Goal: Register for event/course

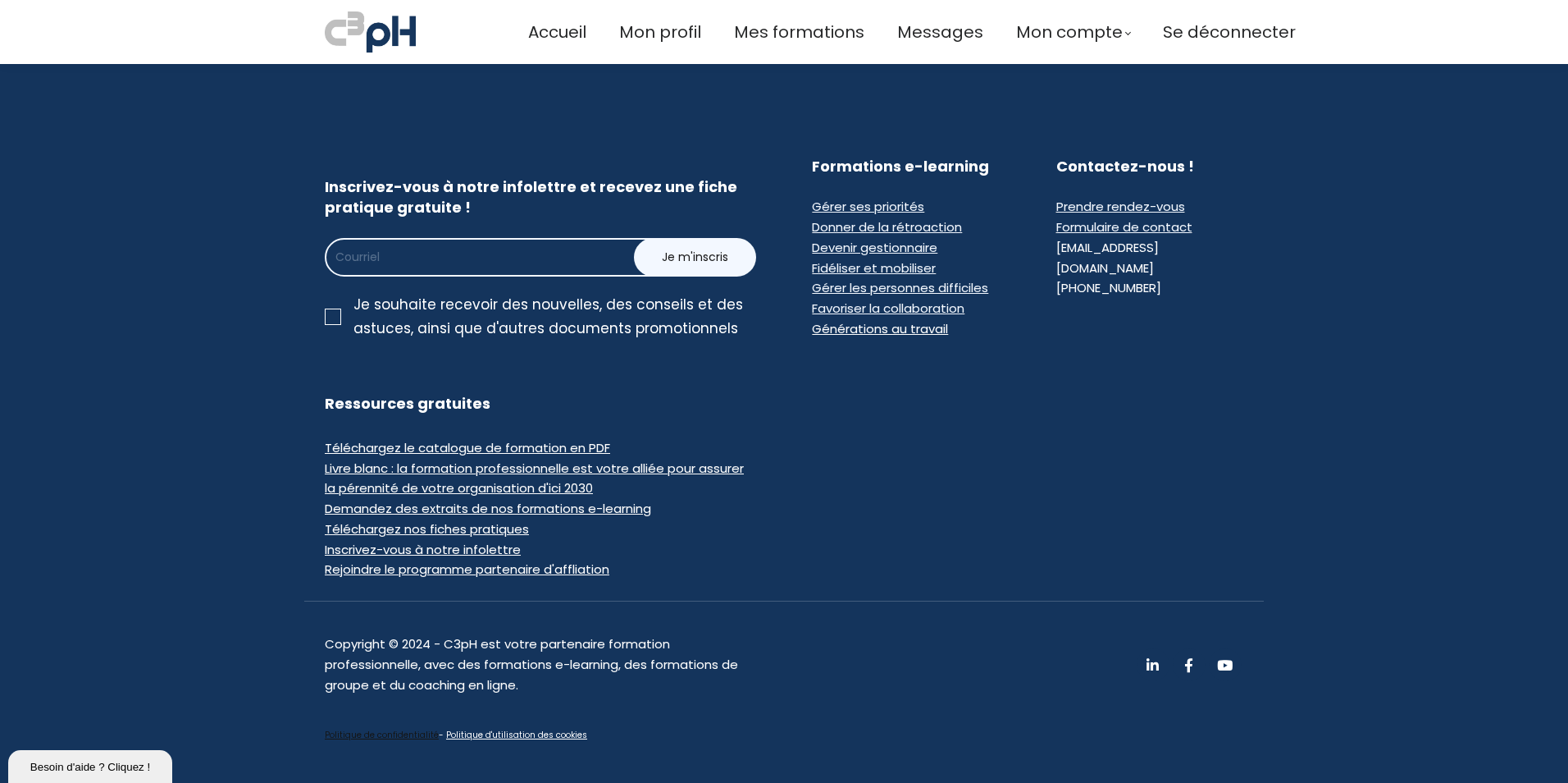
scroll to position [1276, 0]
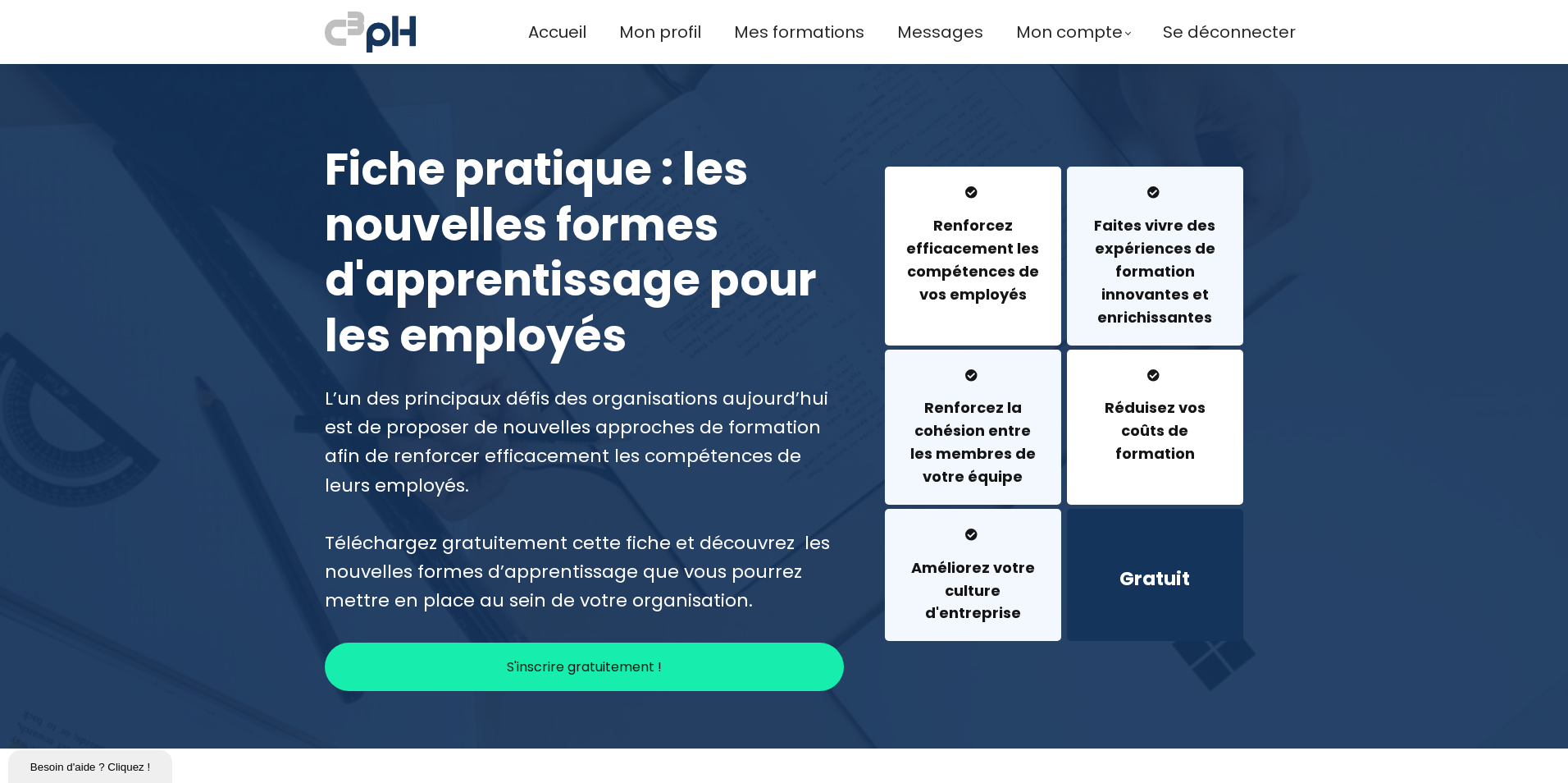
click at [1150, 577] on h3 "Gratuit" at bounding box center [1155, 578] width 135 height 26
click at [476, 242] on h1 "Fiche pratique : les nouvelles formes d'apprentissage pour les employés" at bounding box center [584, 253] width 519 height 221
click at [614, 664] on p "S'inscrire gratuitement !" at bounding box center [584, 666] width 155 height 20
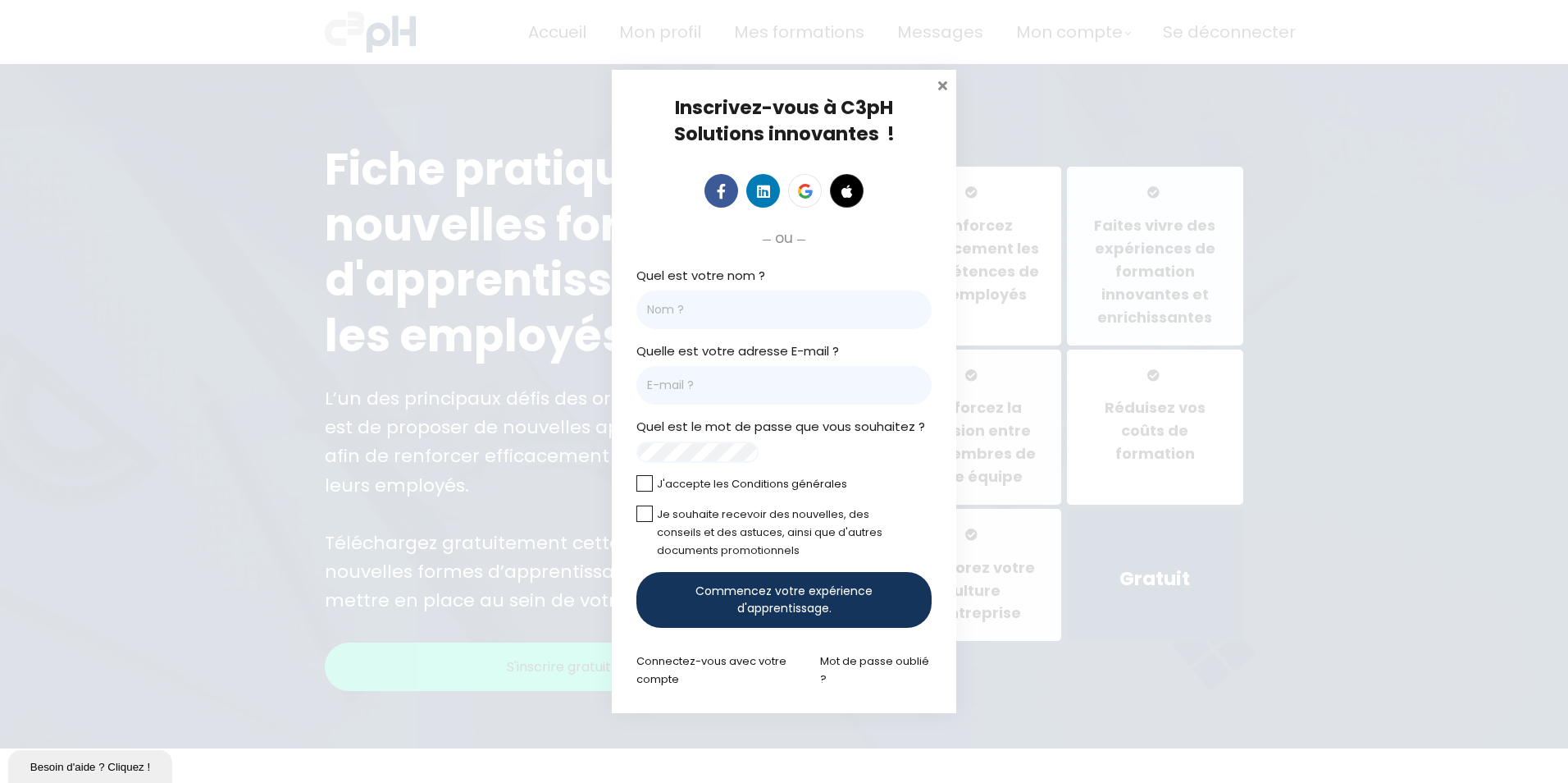
click at [943, 78] on span at bounding box center [942, 83] width 17 height 17
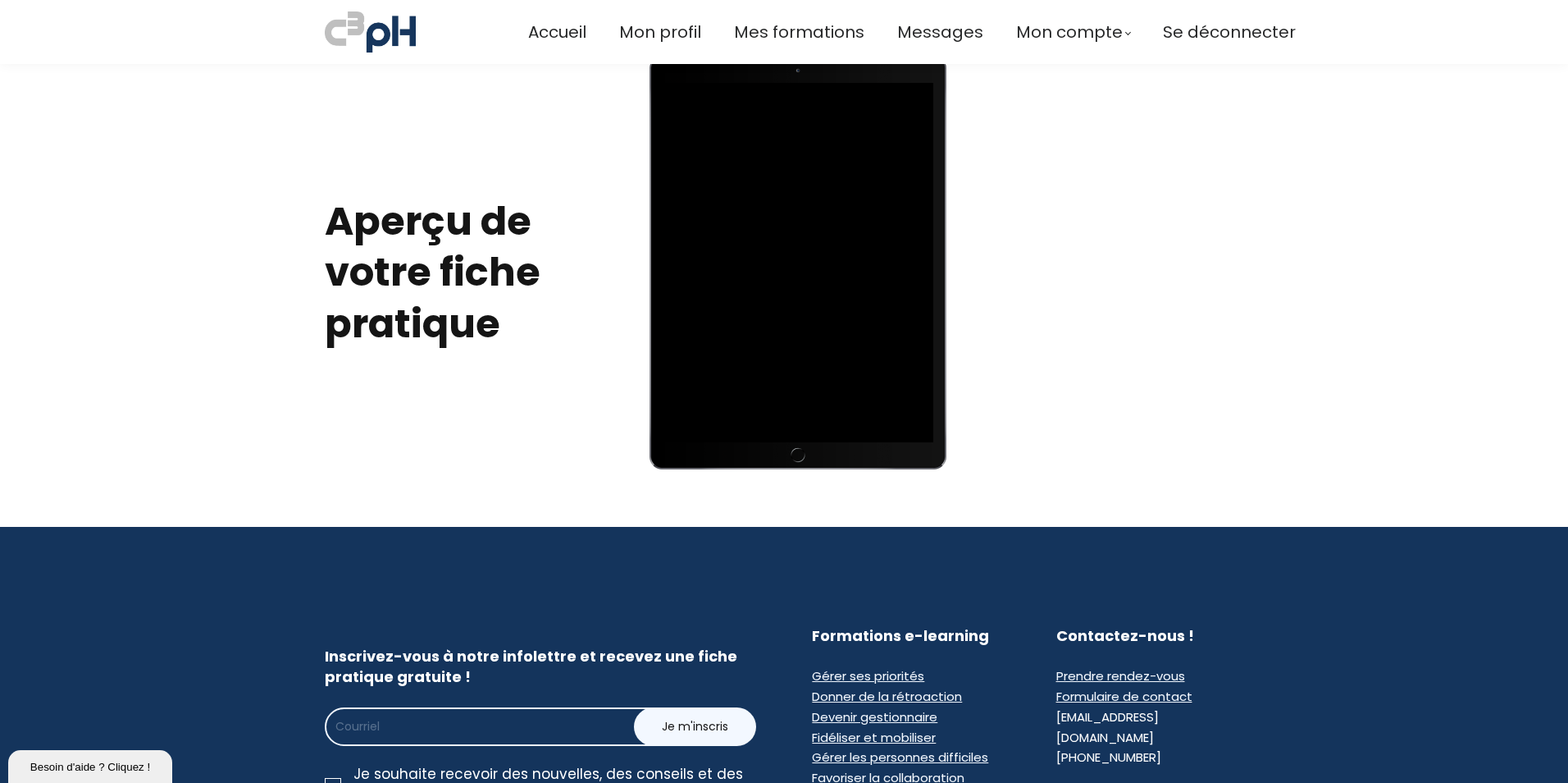
scroll to position [902, 0]
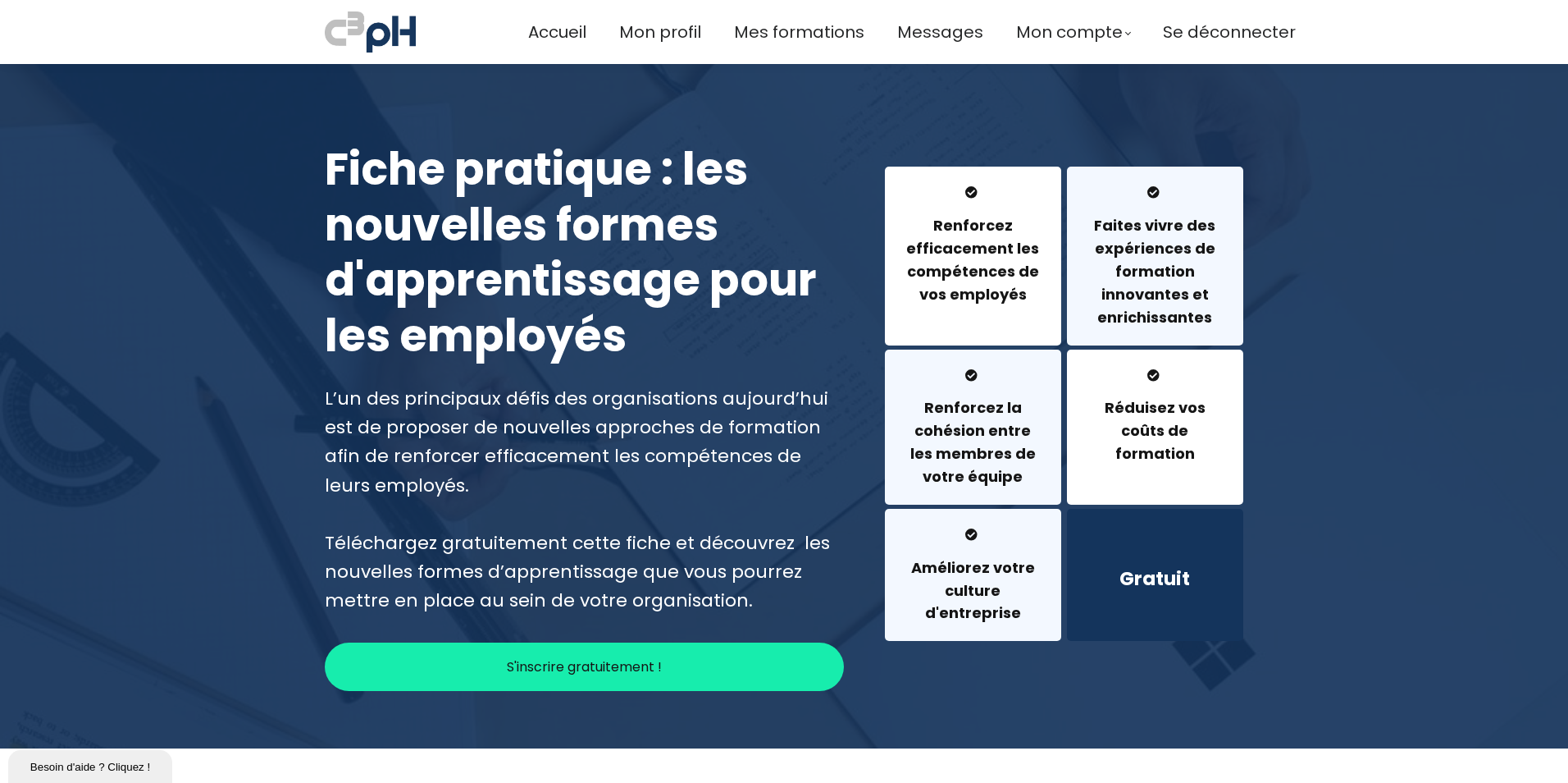
click at [977, 262] on h4 "Renforcez efficacement les compétences de vos employés" at bounding box center [973, 260] width 135 height 92
click at [1201, 297] on h4 "Faites vivre des expériences de formation innovantes et enrichissantes​" at bounding box center [1155, 271] width 135 height 114
click at [979, 407] on h4 "Renforcez la cohésion entre les membres de votre équipe" at bounding box center [973, 442] width 135 height 92
click at [1114, 432] on h4 "Réduisez vos coûts de formation" at bounding box center [1155, 430] width 135 height 69
click at [953, 602] on h4 "Améliorez votre culture d'entreprise" at bounding box center [973, 591] width 135 height 69
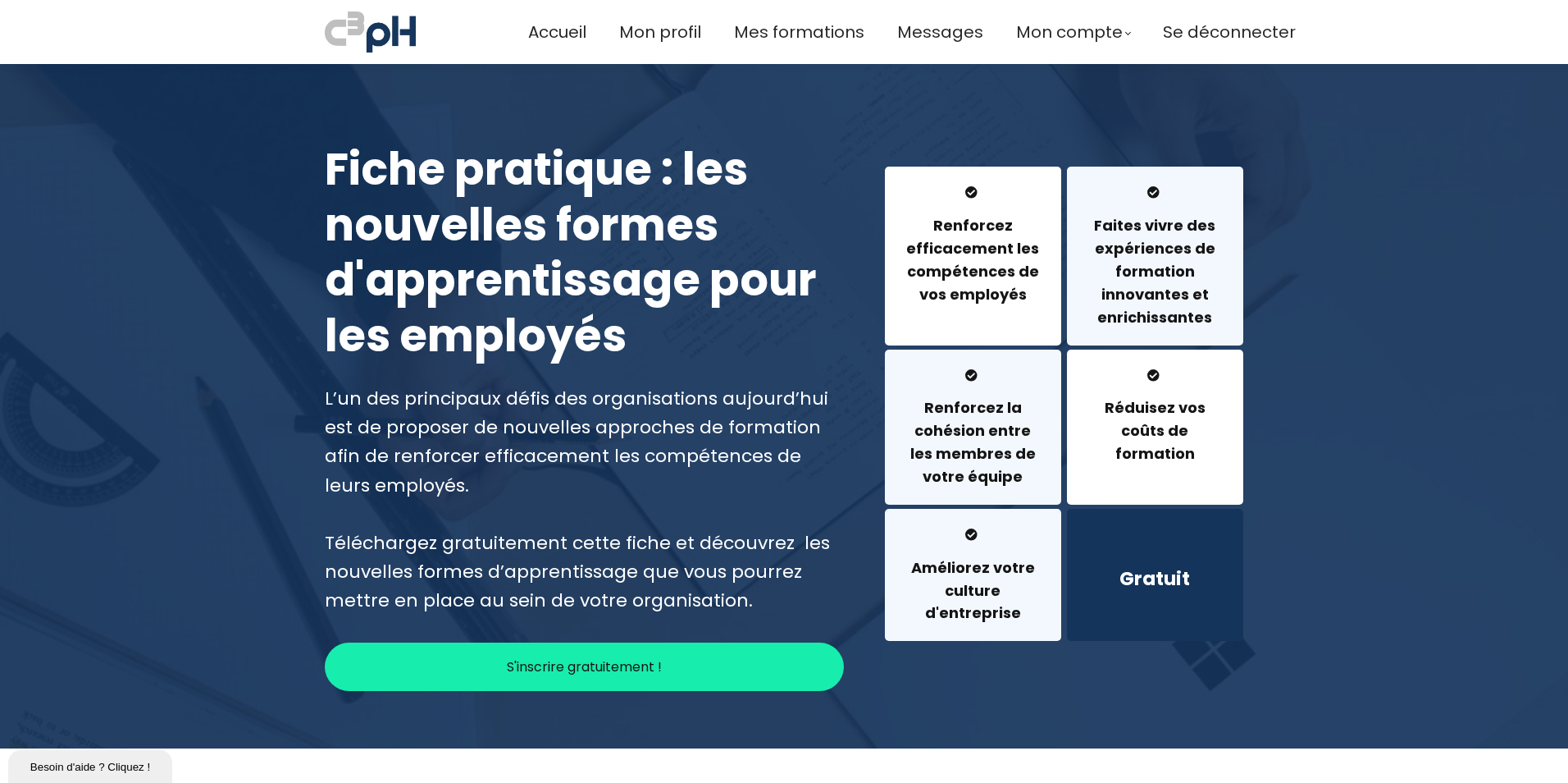
click at [1154, 579] on h3 "Gratuit" at bounding box center [1155, 578] width 135 height 26
click at [662, 32] on span "Mon profil" at bounding box center [660, 32] width 82 height 27
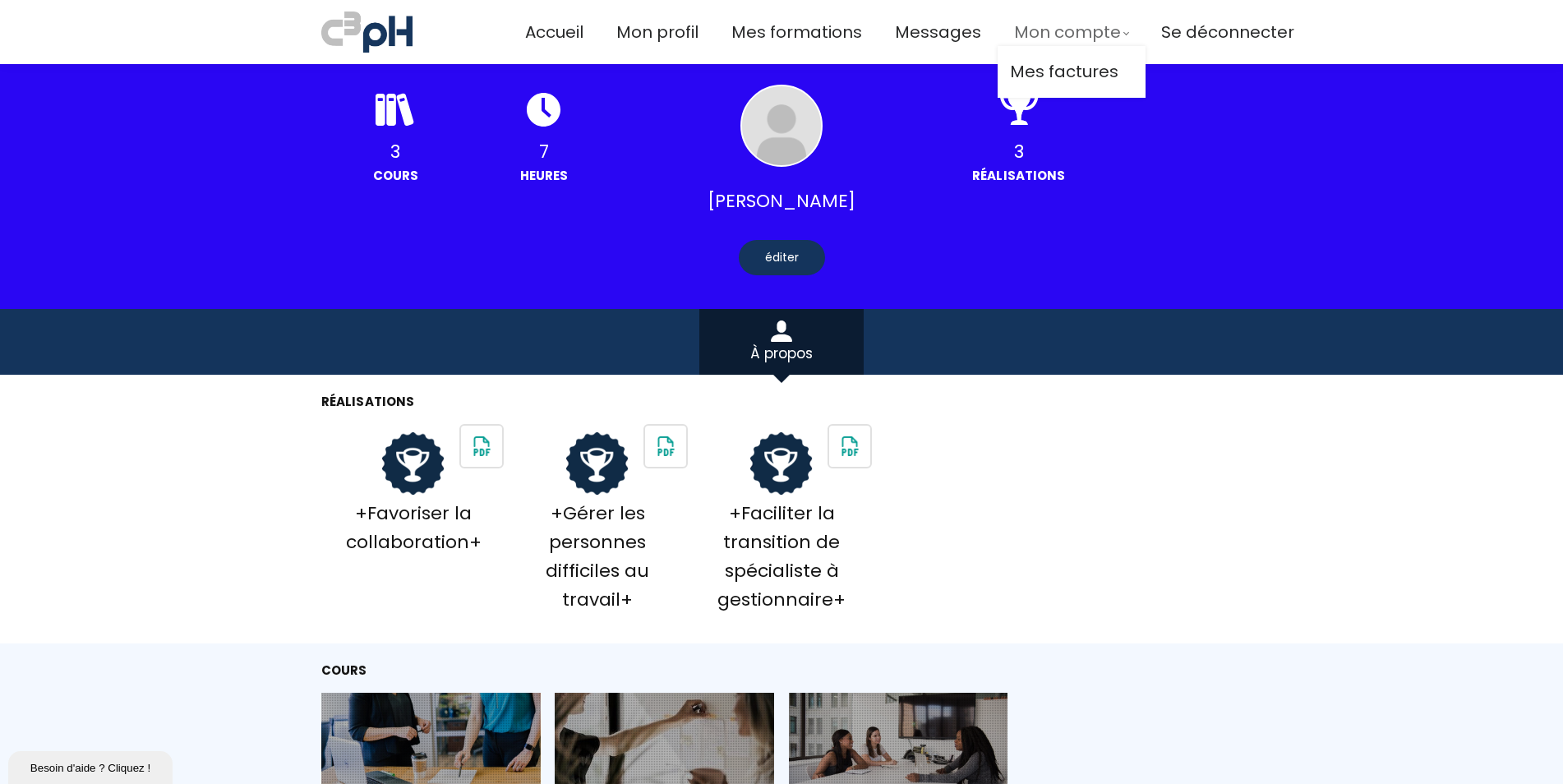
click at [1043, 30] on span "Mon compte" at bounding box center [1066, 32] width 106 height 27
click at [665, 35] on span "Mon profil" at bounding box center [657, 32] width 82 height 27
click at [562, 36] on span "Accueil" at bounding box center [554, 32] width 58 height 27
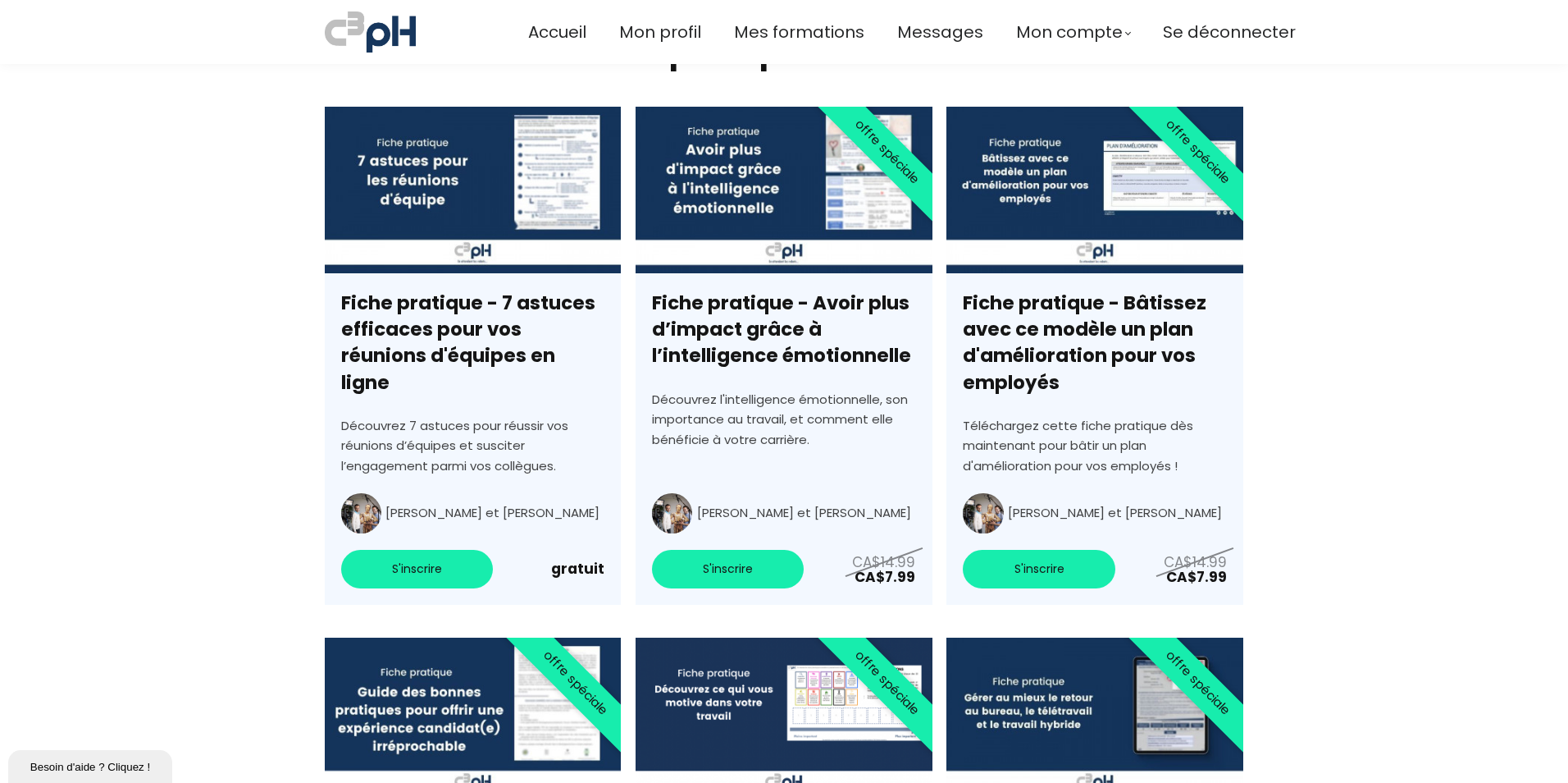
scroll to position [5086, 0]
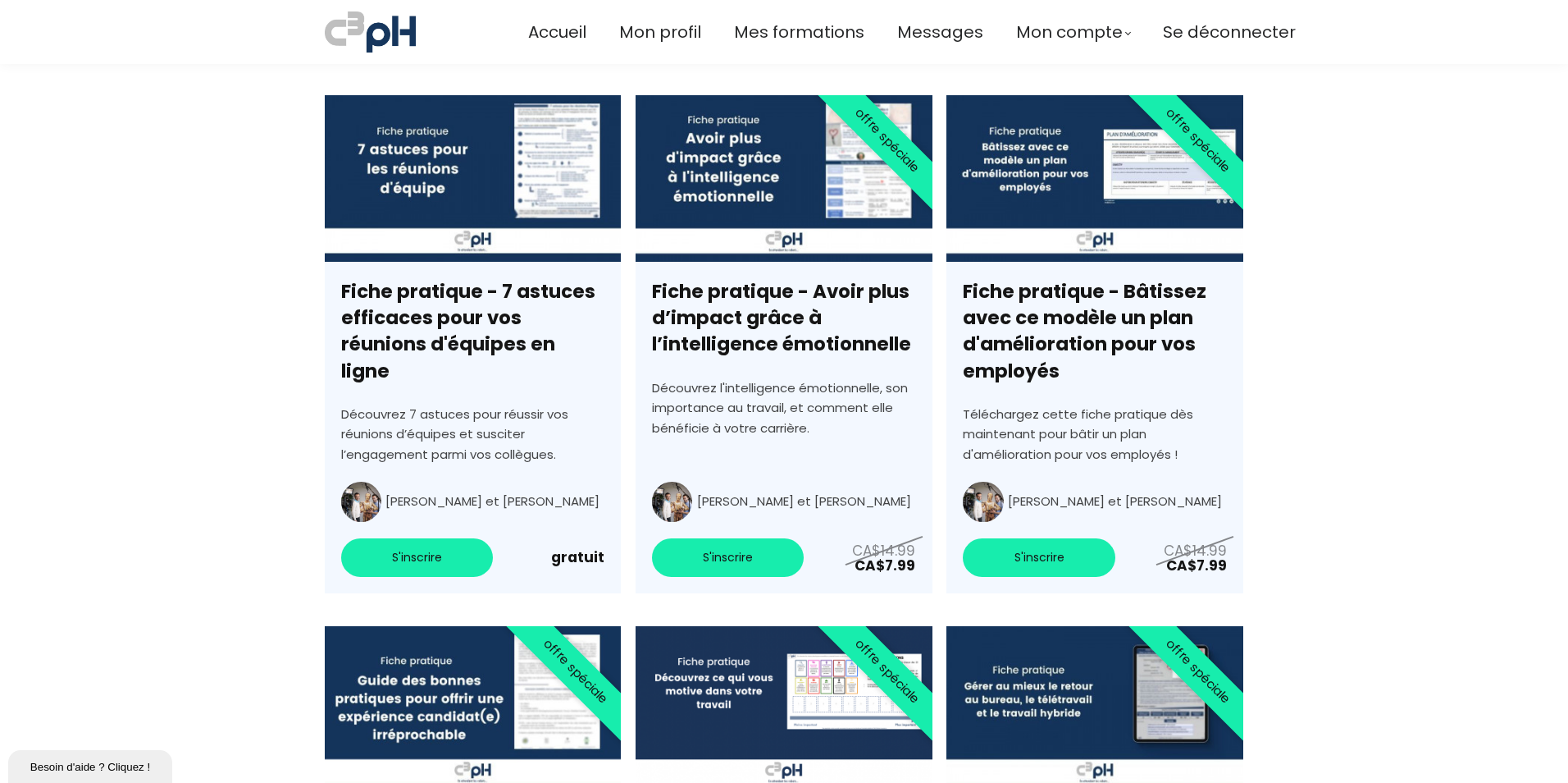
click at [581, 532] on link "Fiche pratique - 7 astuces efficaces pour vos réunions d'équipes en ligne" at bounding box center [472, 343] width 296 height 498
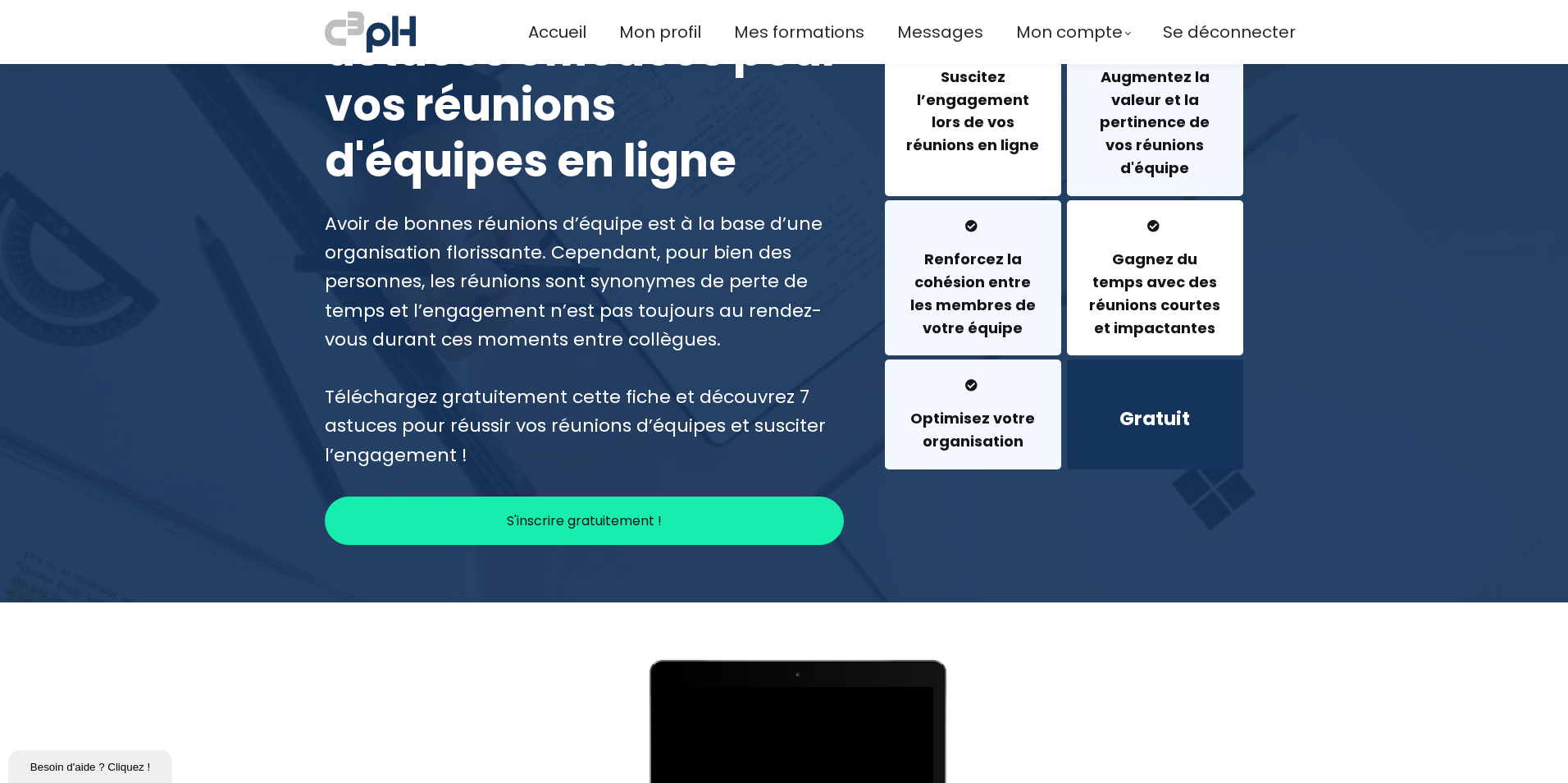
scroll to position [82, 0]
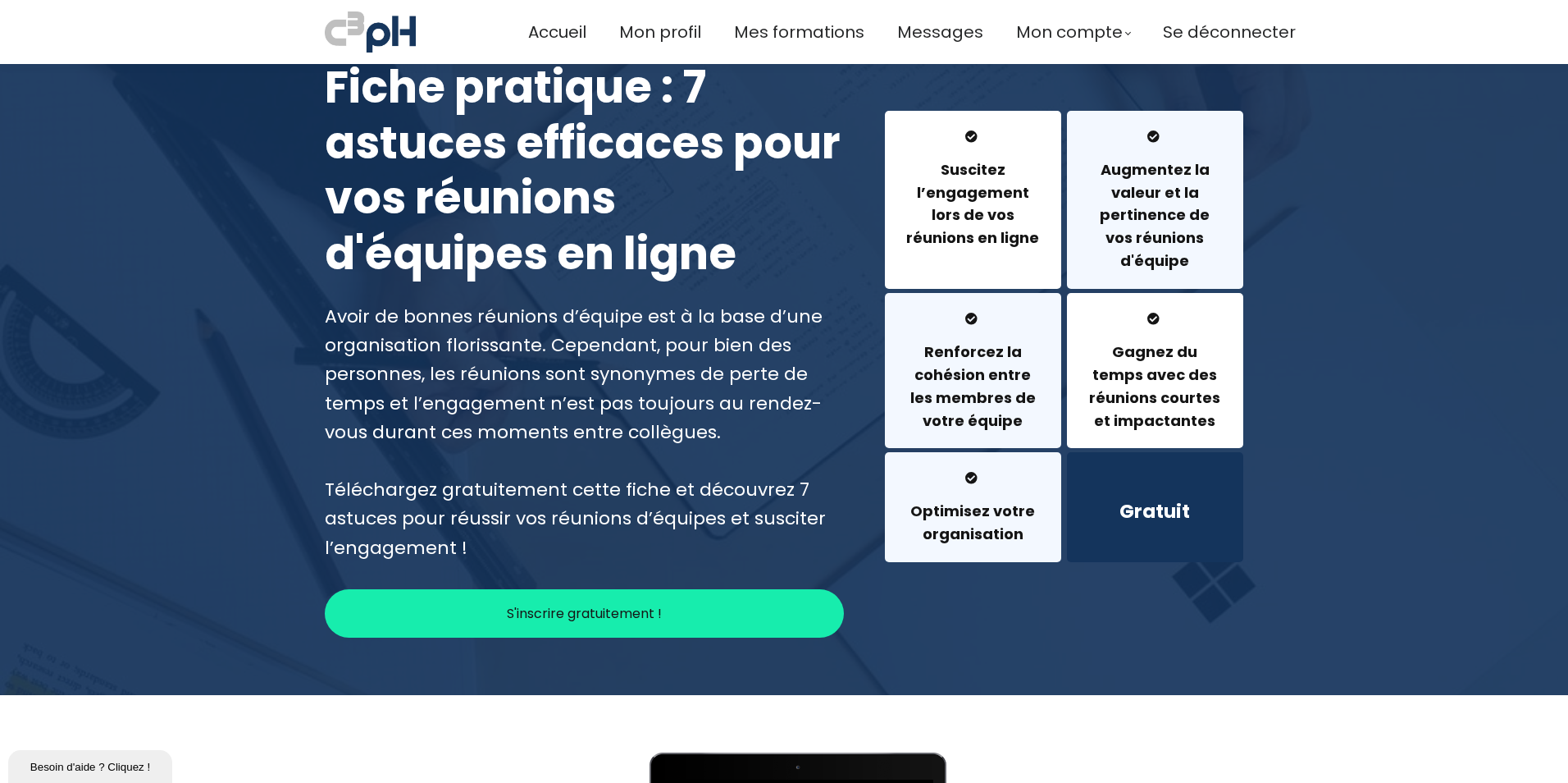
click at [767, 514] on div "Avoir de bonnes réunions d’équipe est à la base d’une organisation florissante.…" at bounding box center [584, 432] width 519 height 260
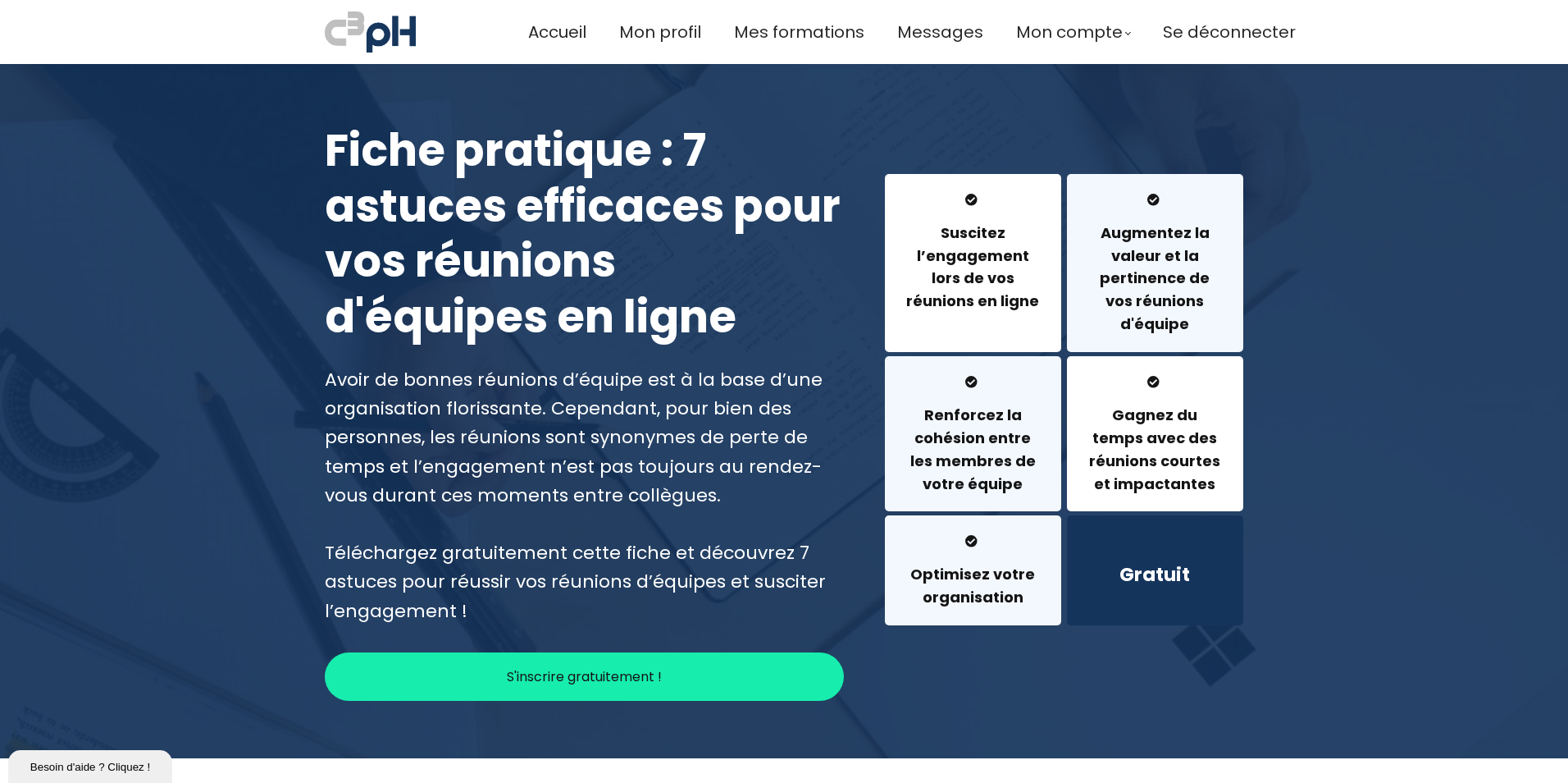
scroll to position [0, 0]
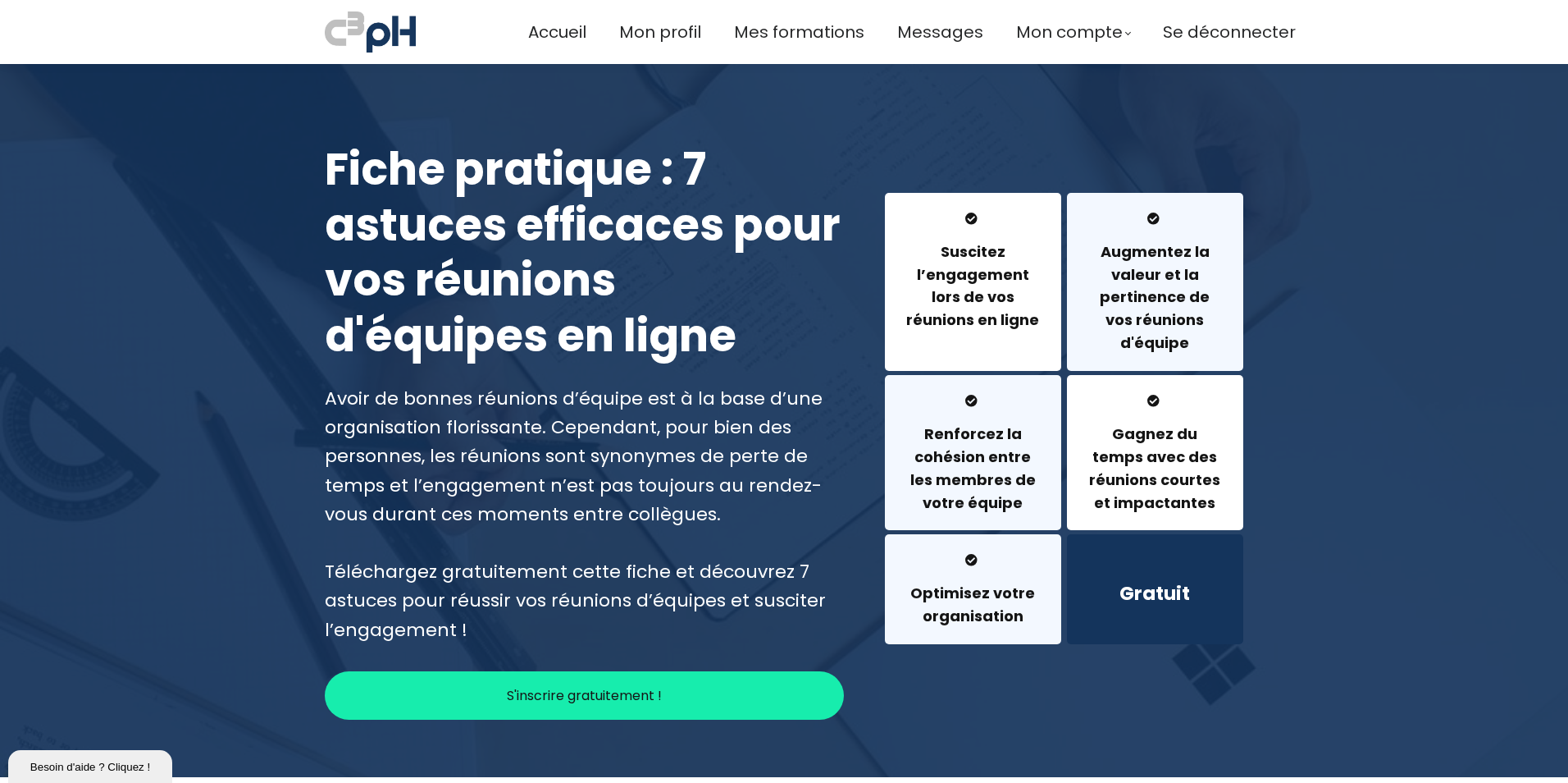
click at [545, 179] on h1 "Fiche pratique : 7 astuces efficaces pour vos réunions d'équipes en ligne" at bounding box center [584, 253] width 519 height 221
drag, startPoint x: 540, startPoint y: 219, endPoint x: 540, endPoint y: 234, distance: 15.0
click at [540, 221] on h1 "Fiche pratique : 7 astuces efficaces pour vos réunions d'équipes en ligne" at bounding box center [584, 253] width 519 height 221
click at [525, 284] on h1 "Fiche pratique : 7 astuces efficaces pour vos réunions d'équipes en ligne" at bounding box center [584, 253] width 519 height 221
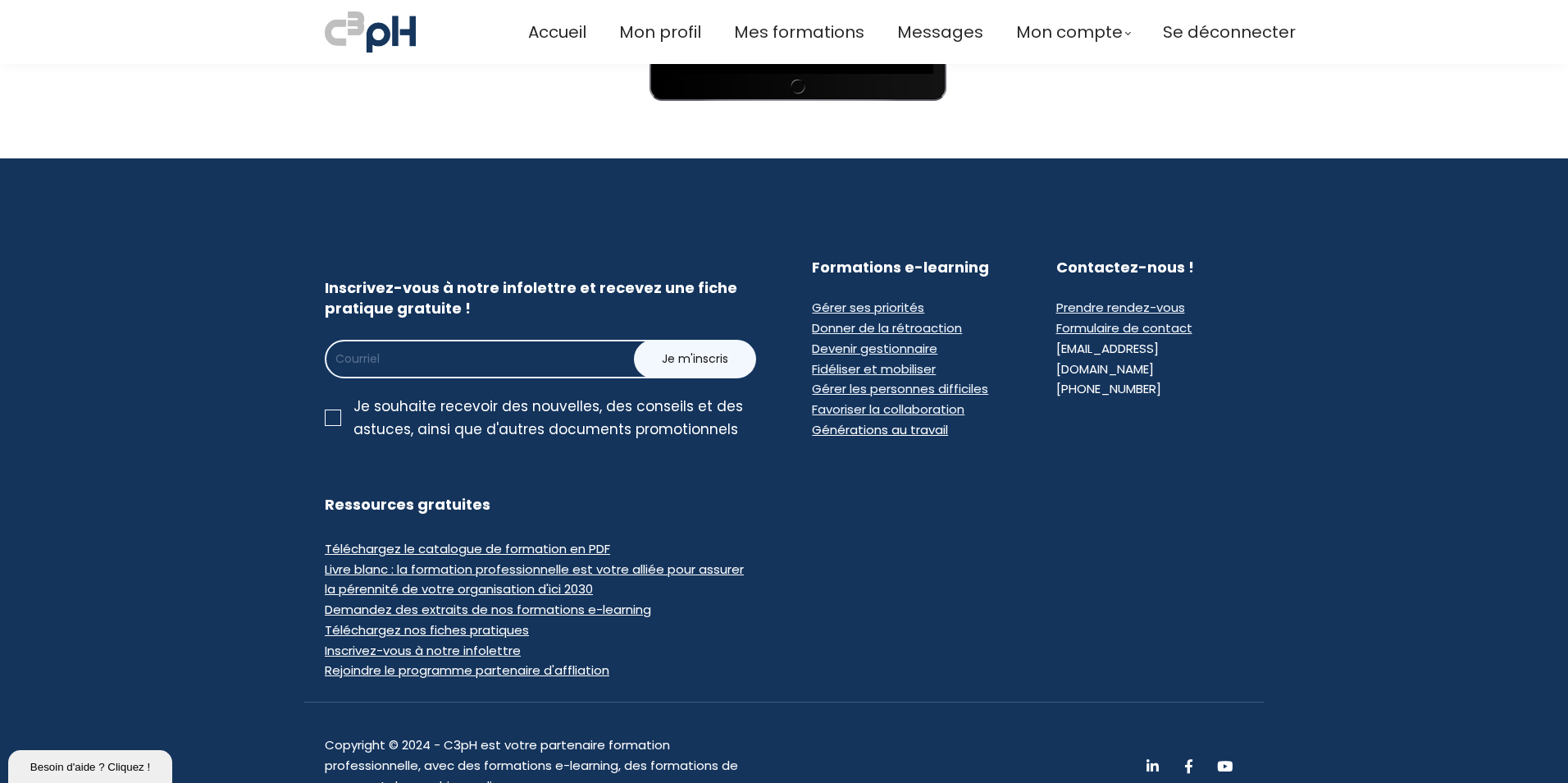
scroll to position [1148, 0]
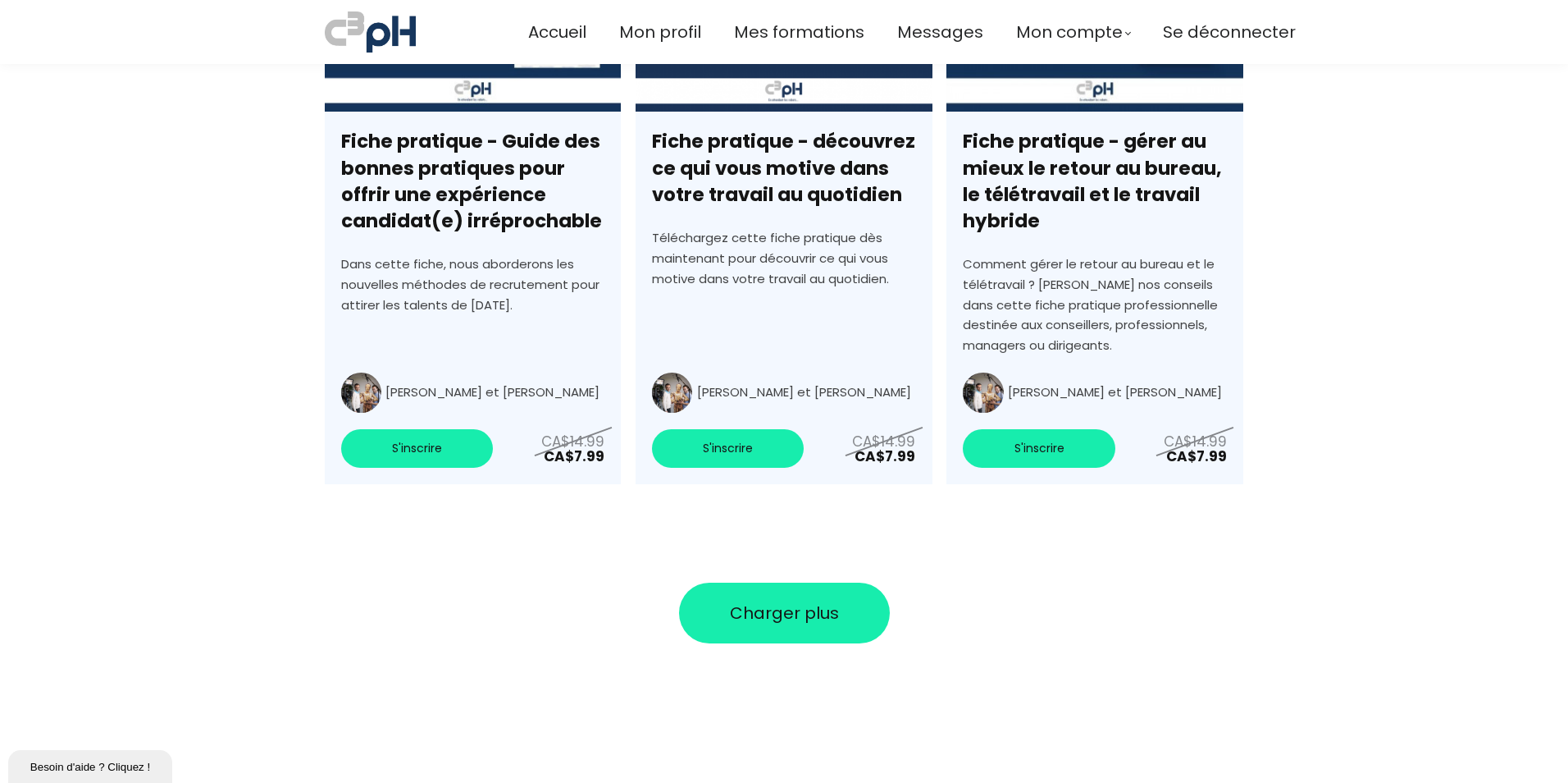
scroll to position [5798, 0]
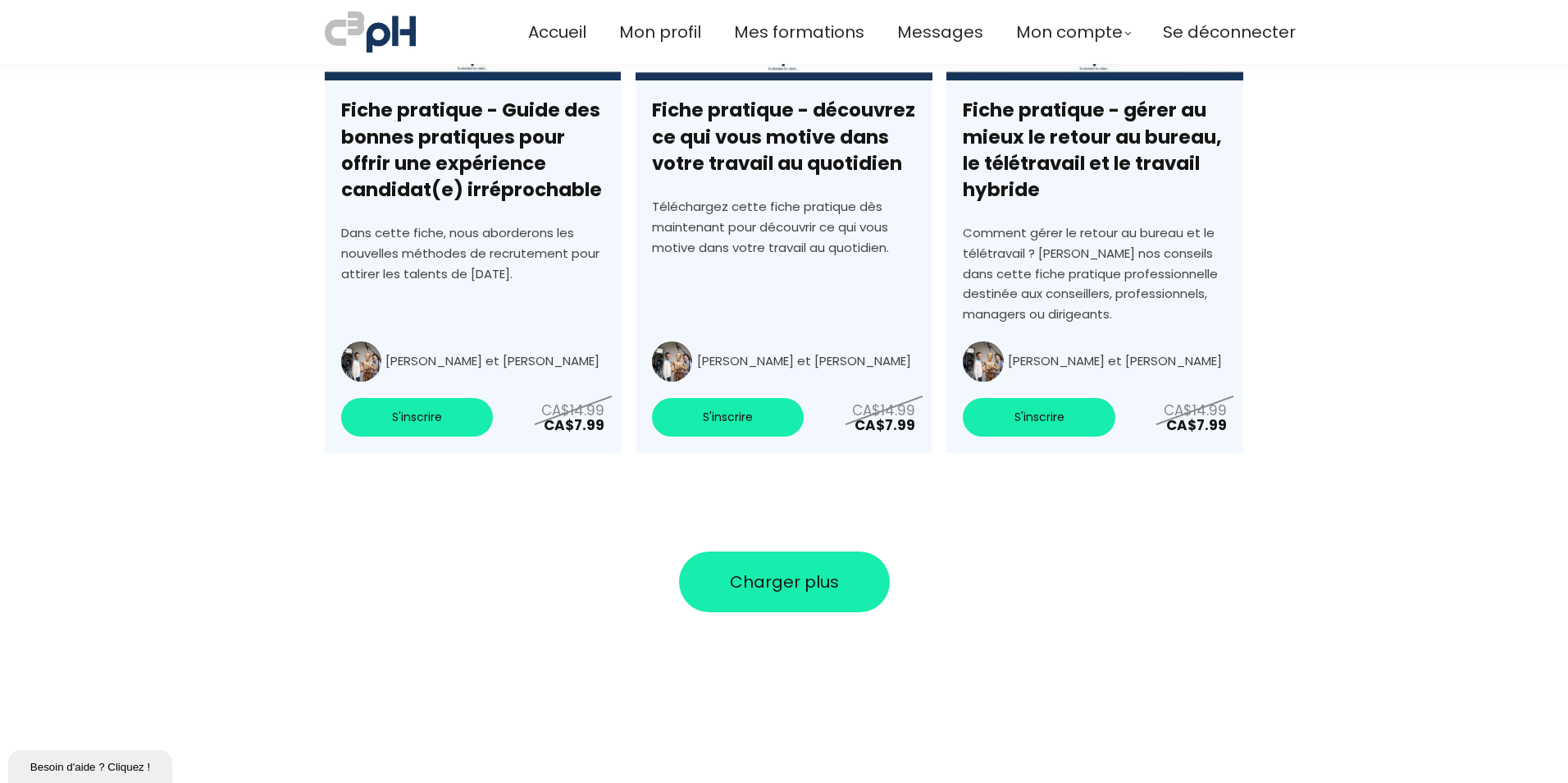
click at [792, 568] on button "Charger plus" at bounding box center [784, 581] width 211 height 61
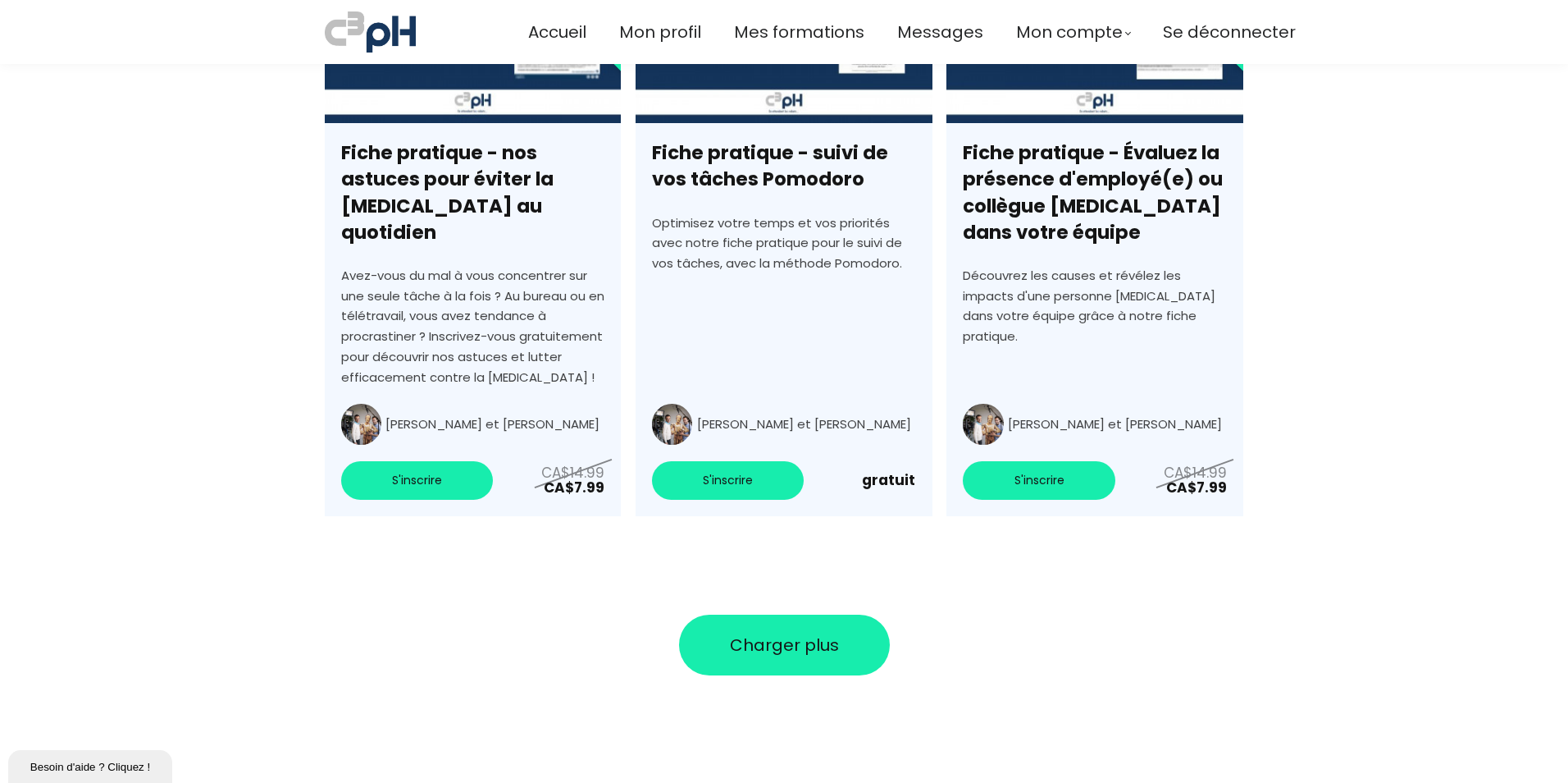
scroll to position [6936, 0]
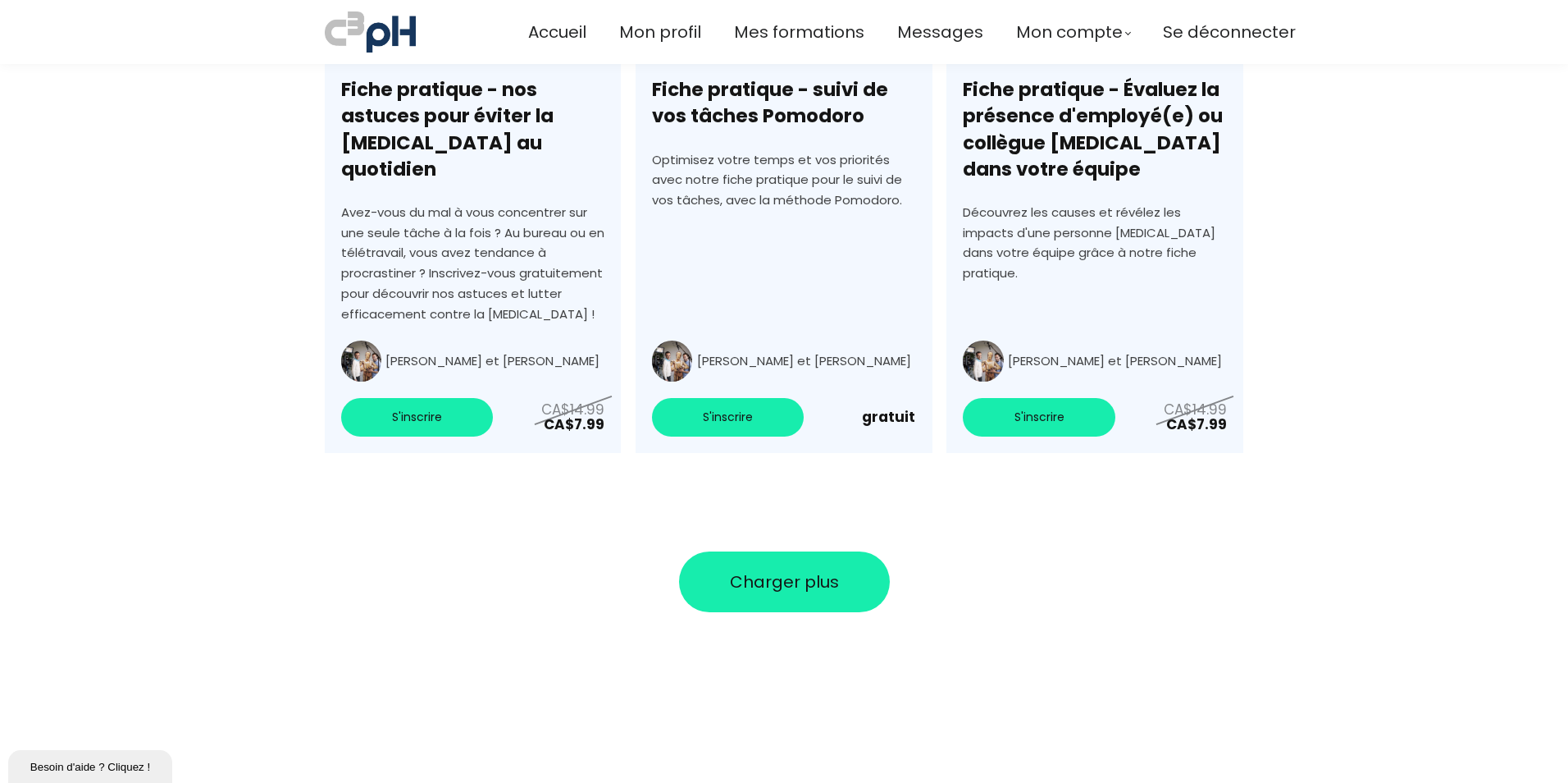
click at [806, 570] on span "Charger plus" at bounding box center [784, 582] width 109 height 25
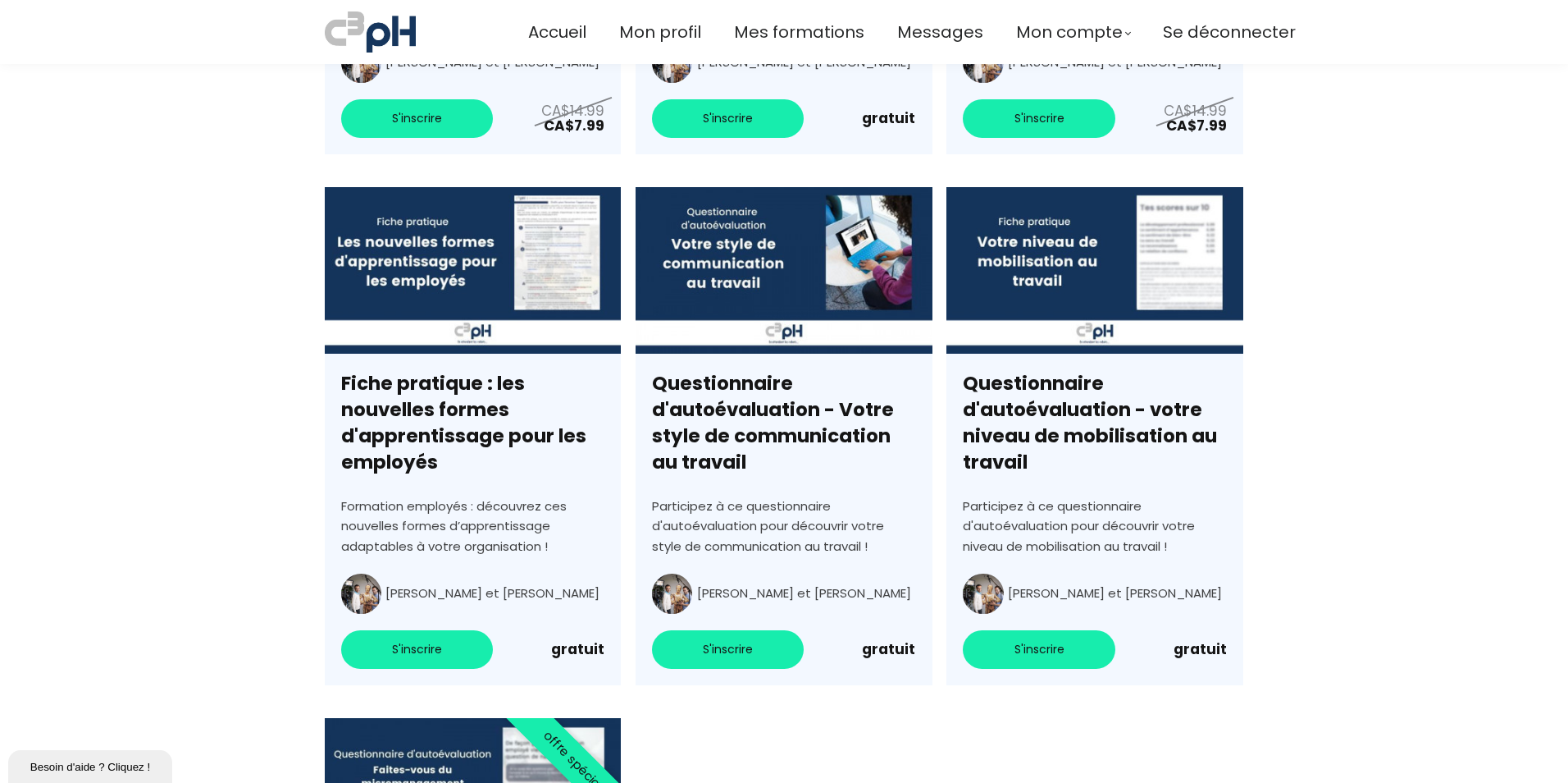
scroll to position [7264, 0]
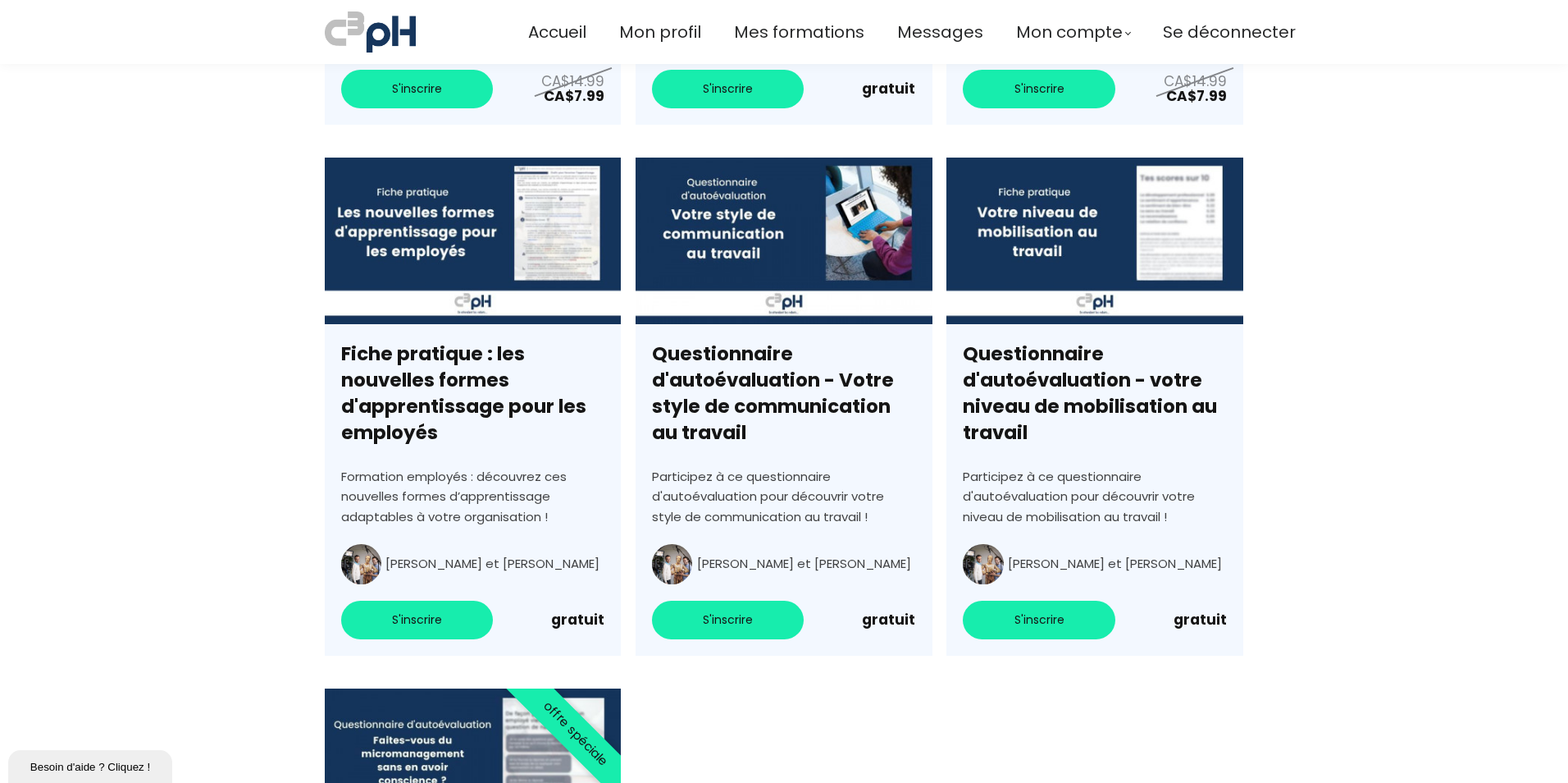
click at [705, 382] on link "Questionnaire d'autoévaluation - Votre style de communication au travail" at bounding box center [783, 406] width 296 height 498
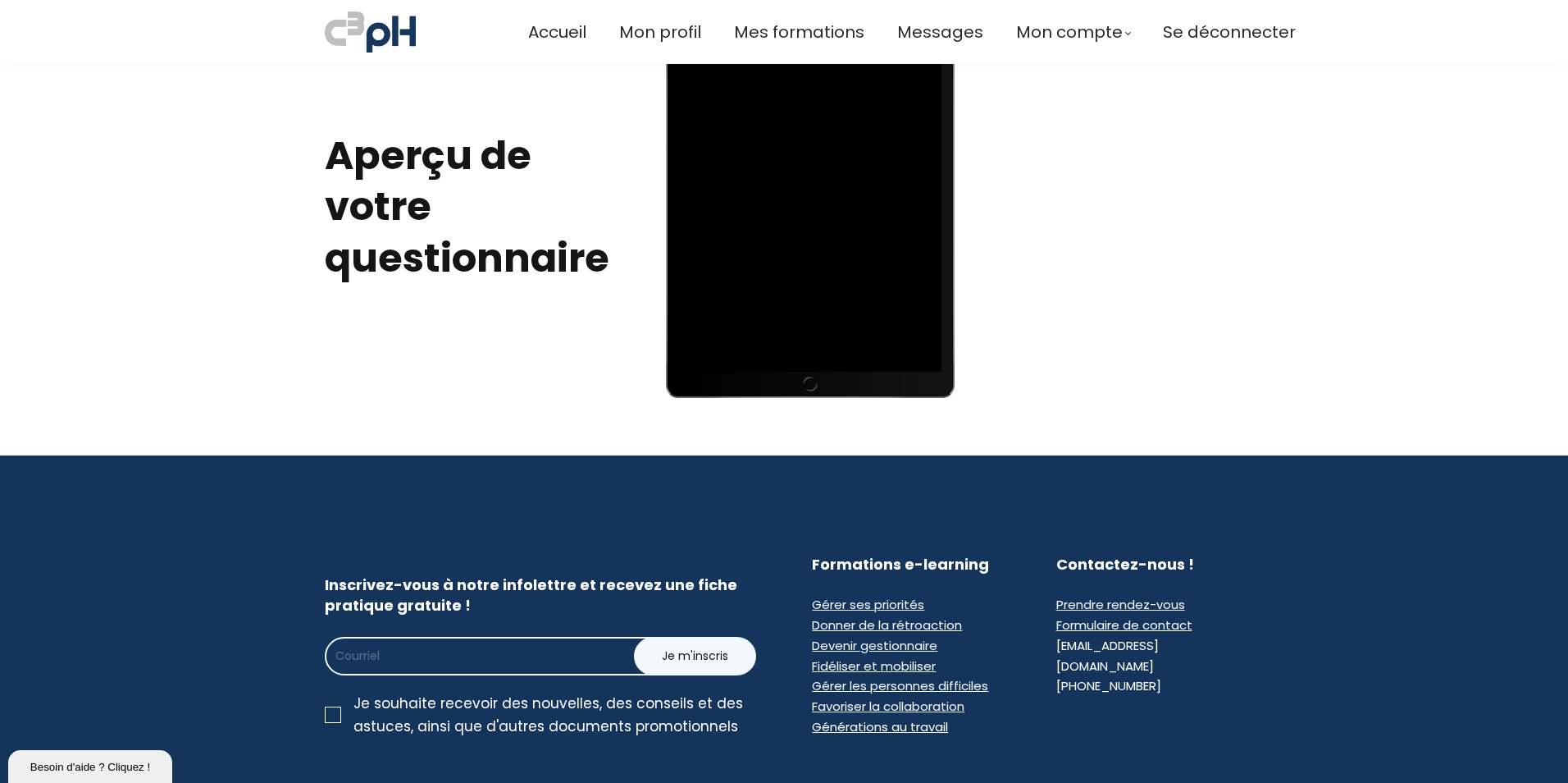
scroll to position [902, 0]
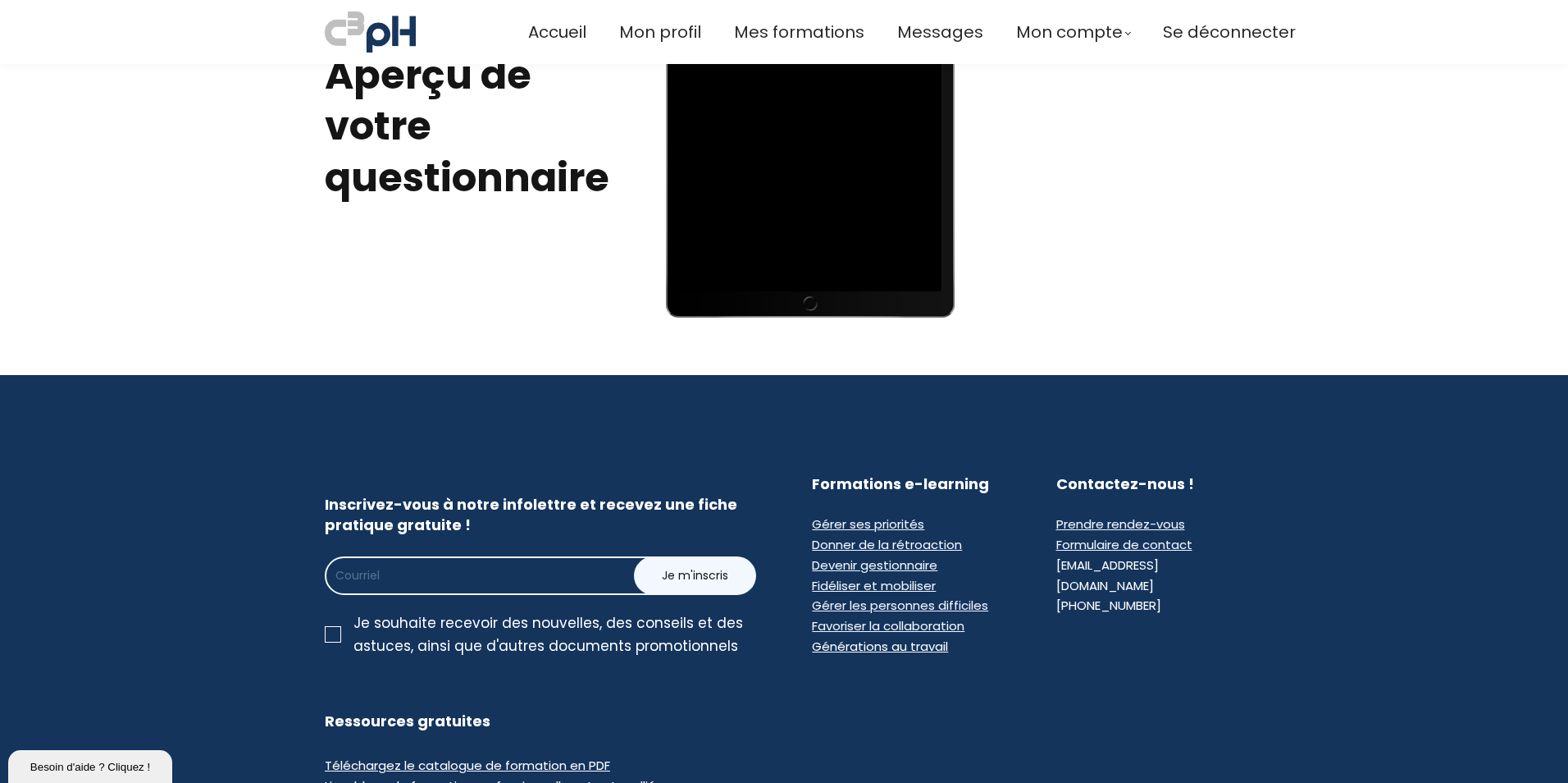
click at [589, 583] on input "email" at bounding box center [508, 576] width 367 height 39
type input "[EMAIL_ADDRESS][PERSON_NAME][DOMAIN_NAME]"
click at [332, 636] on div at bounding box center [333, 634] width 17 height 17
click at [0, 0] on input "Je souhaite recevoir des nouvelles, des conseils et des astuces, ainsi que d'au…" at bounding box center [0, 0] width 0 height 0
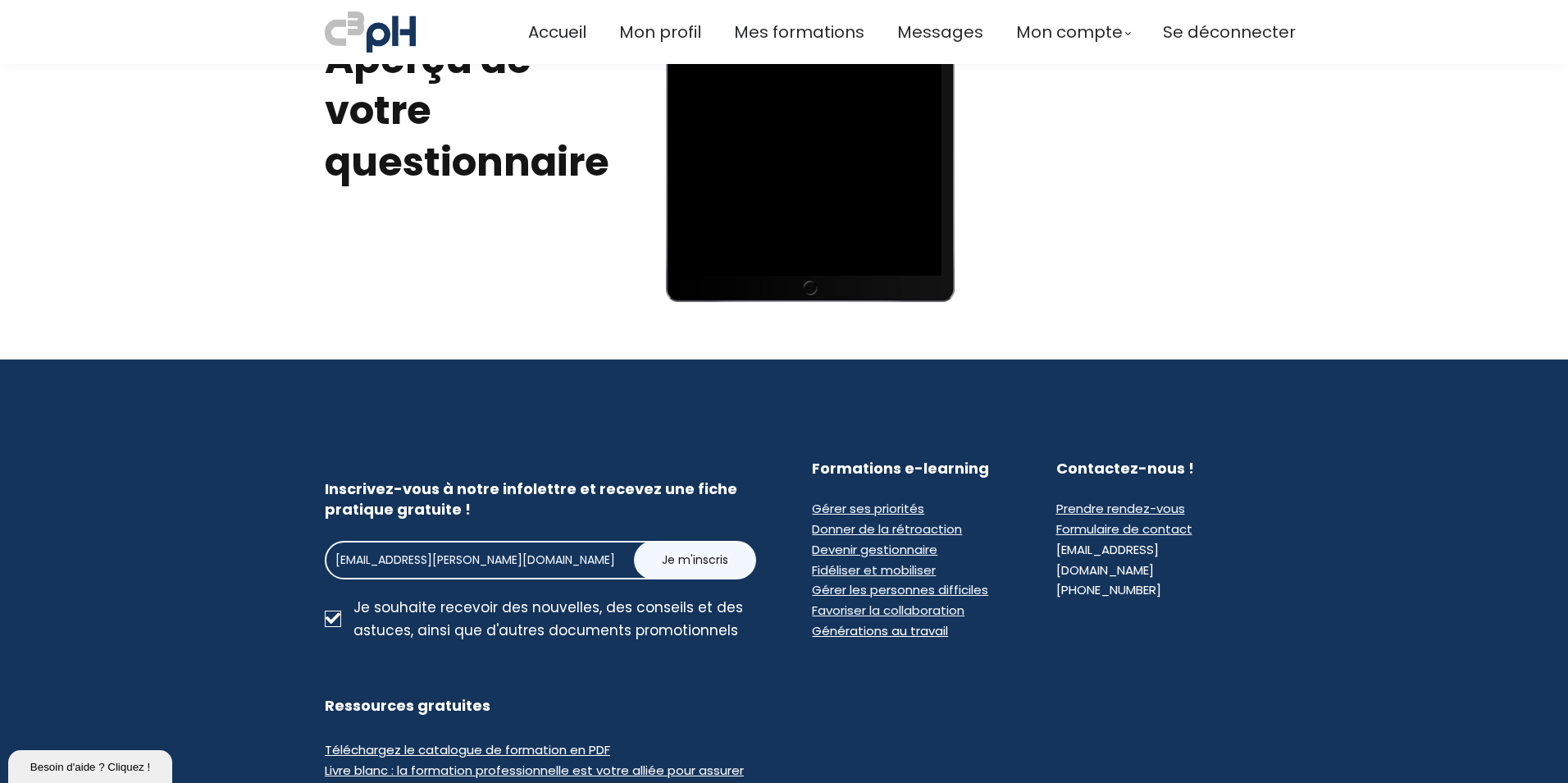
scroll to position [984, 0]
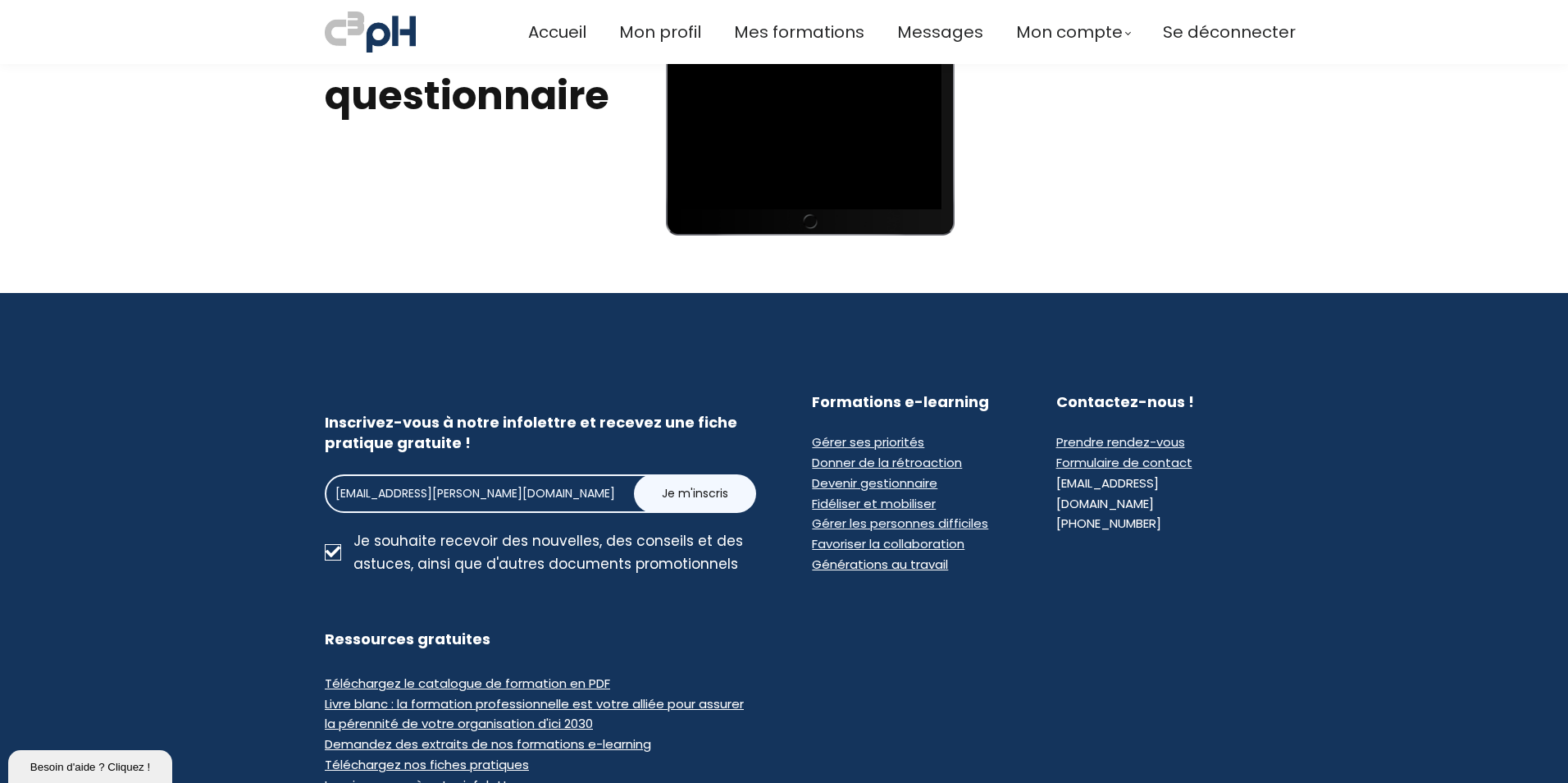
click at [678, 493] on span "Je m'inscris" at bounding box center [695, 493] width 67 height 18
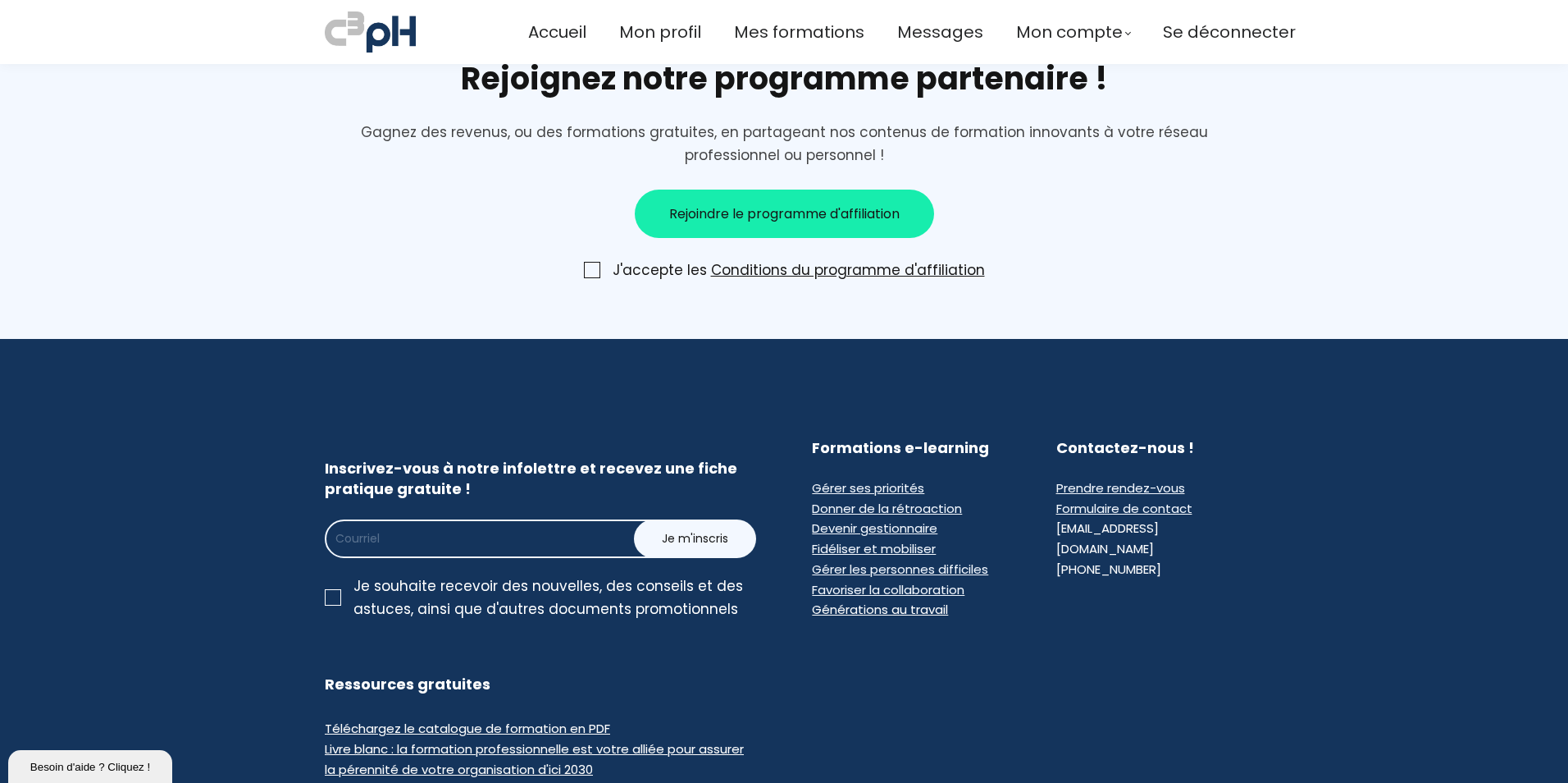
scroll to position [1231, 0]
